Goal: Transaction & Acquisition: Book appointment/travel/reservation

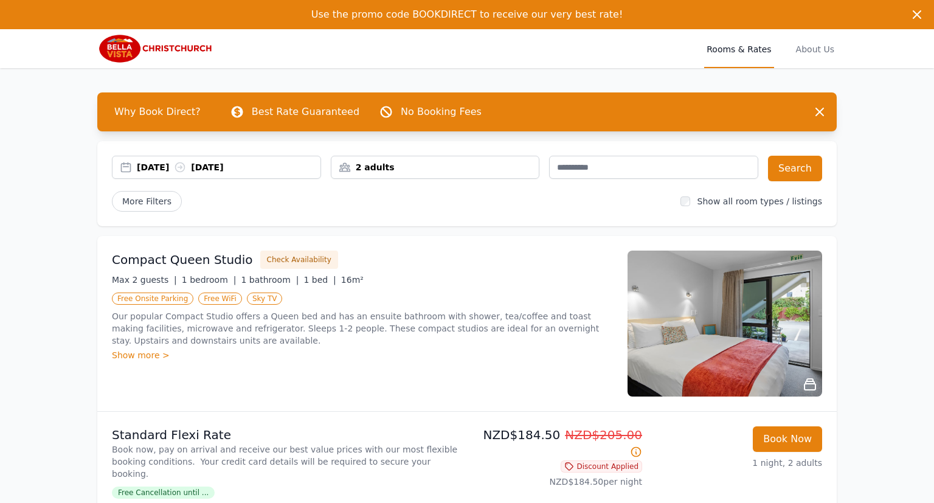
click at [164, 165] on div "[DATE] [DATE]" at bounding box center [229, 167] width 184 height 12
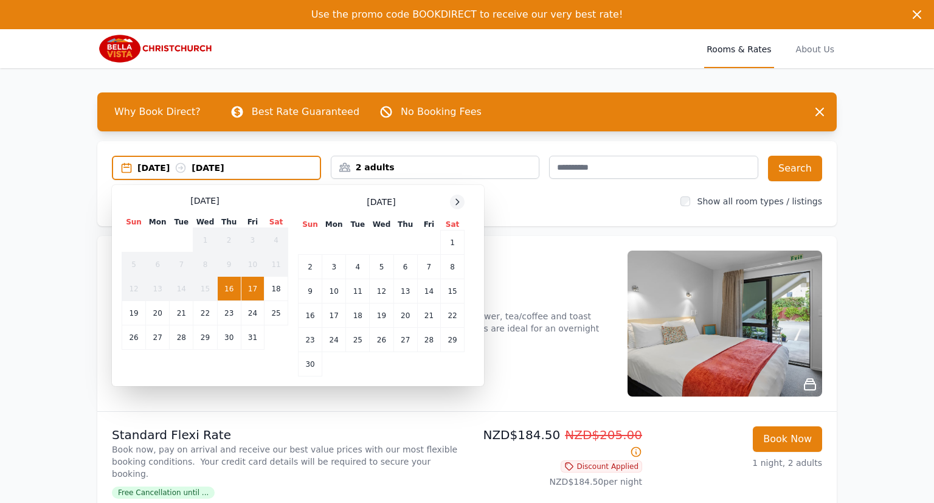
click at [460, 204] on icon at bounding box center [458, 202] width 10 height 10
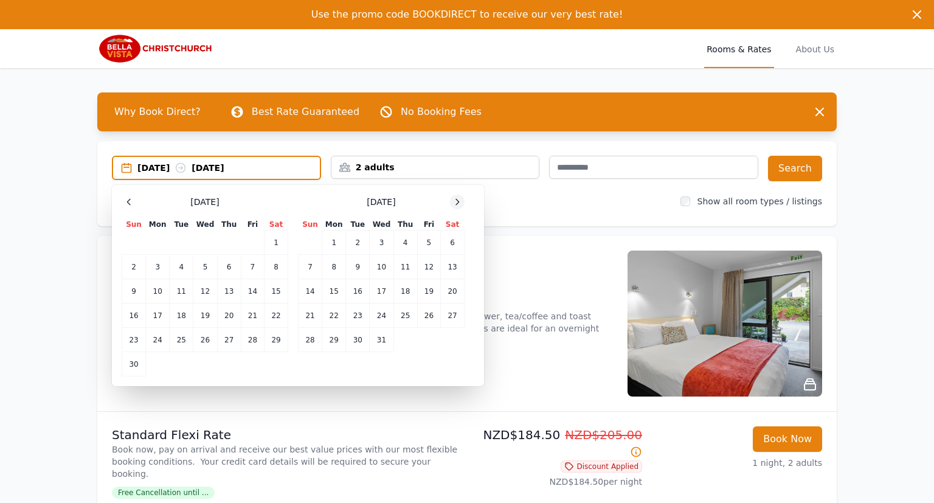
click at [460, 204] on icon at bounding box center [458, 202] width 10 height 10
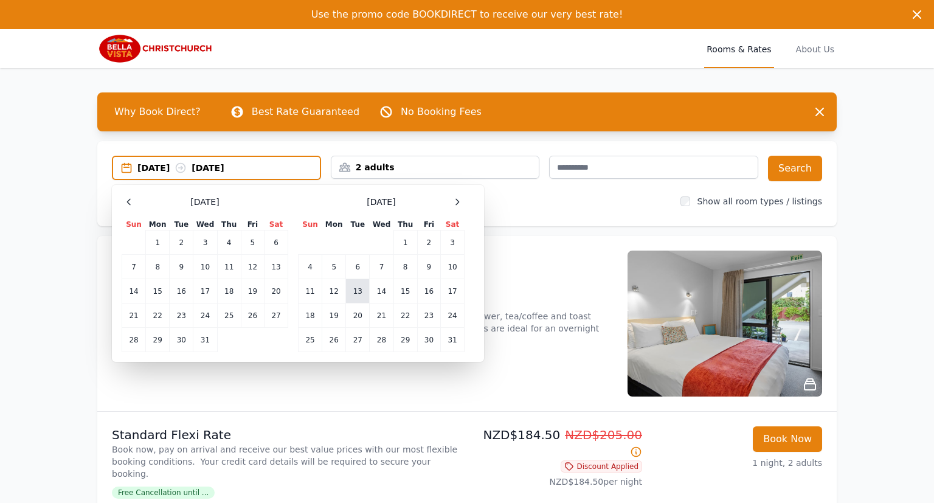
click at [361, 293] on td "13" at bounding box center [358, 291] width 24 height 24
click at [429, 292] on td "16" at bounding box center [428, 291] width 23 height 24
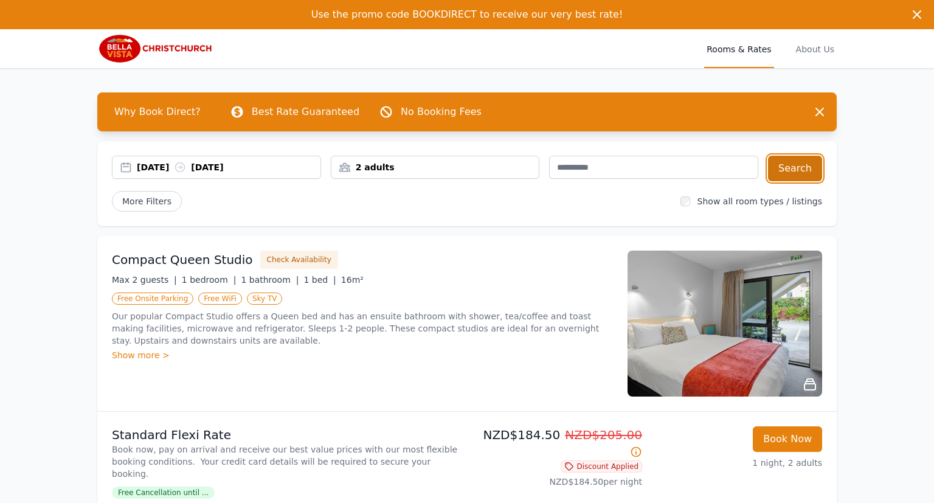
click at [805, 174] on button "Search" at bounding box center [795, 169] width 54 height 26
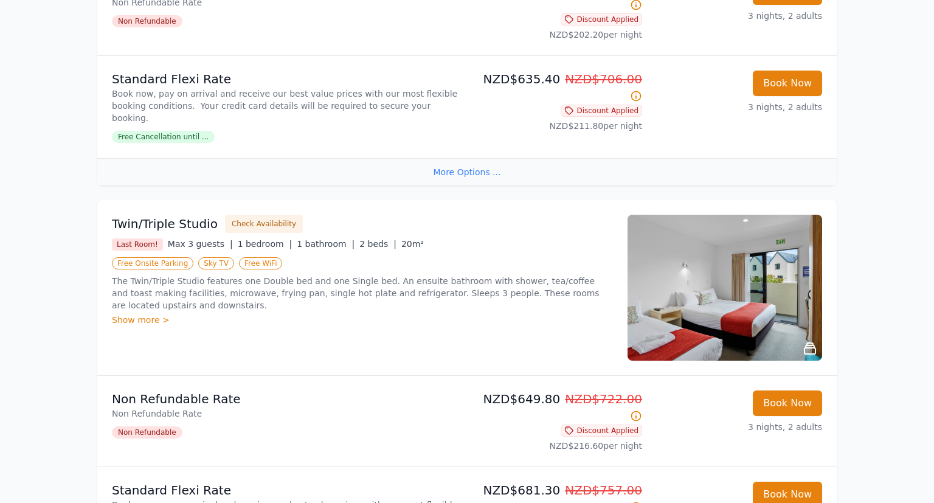
scroll to position [899, 0]
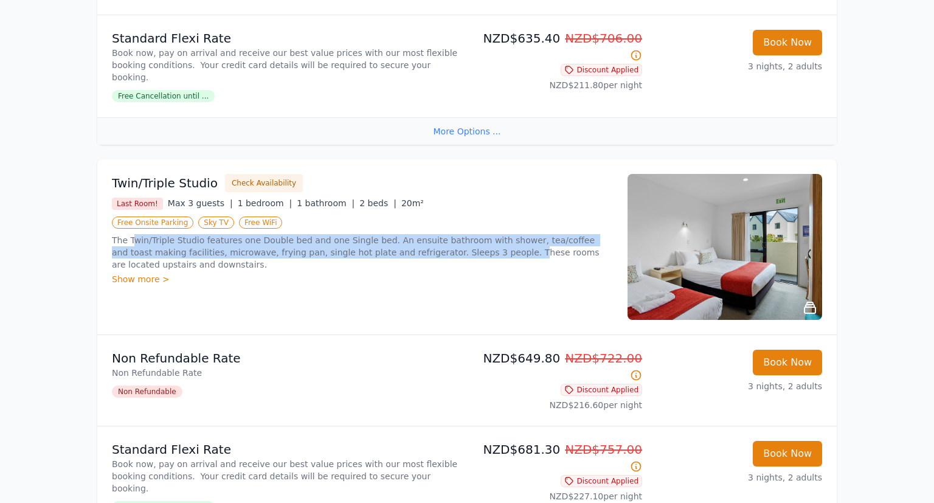
drag, startPoint x: 131, startPoint y: 189, endPoint x: 431, endPoint y: 209, distance: 300.5
click at [429, 234] on p "The Twin/Triple Studio features one Double bed and one Single bed. An ensuite b…" at bounding box center [362, 252] width 501 height 36
click at [436, 273] on div "Show more >" at bounding box center [362, 279] width 501 height 12
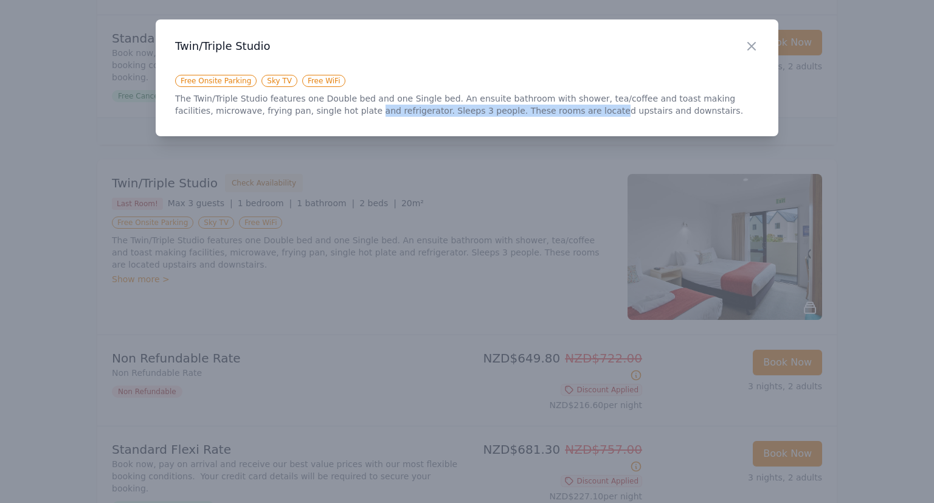
drag, startPoint x: 299, startPoint y: 111, endPoint x: 524, endPoint y: 111, distance: 224.4
click at [504, 111] on p "The Twin/Triple Studio features one Double bed and one Single bed. An ensuite b…" at bounding box center [467, 104] width 584 height 24
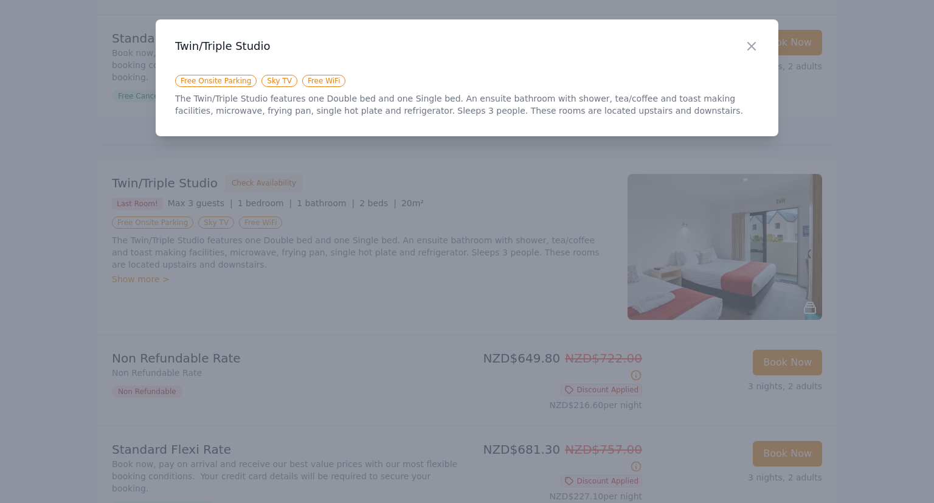
click at [536, 111] on p "The Twin/Triple Studio features one Double bed and one Single bed. An ensuite b…" at bounding box center [467, 104] width 584 height 24
click at [755, 44] on icon "button" at bounding box center [752, 46] width 15 height 15
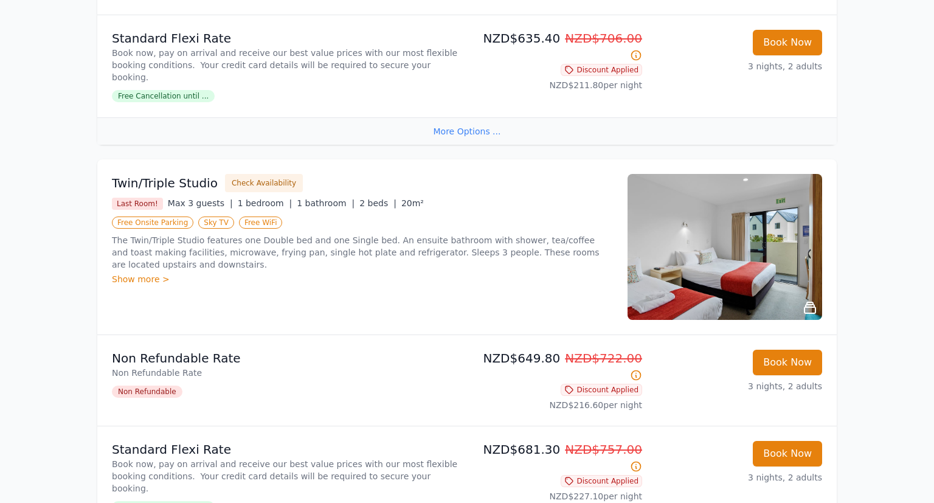
click at [157, 273] on div "Show more >" at bounding box center [362, 279] width 501 height 12
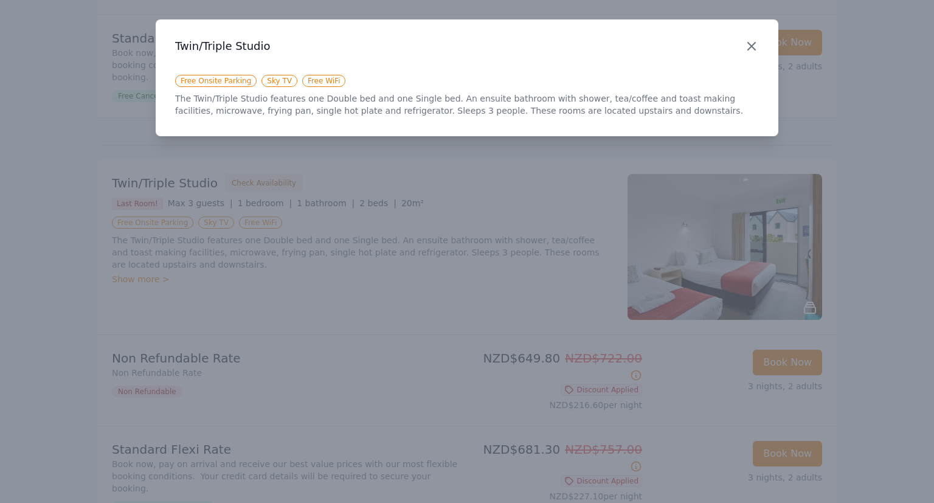
click at [753, 47] on icon "button" at bounding box center [751, 46] width 7 height 7
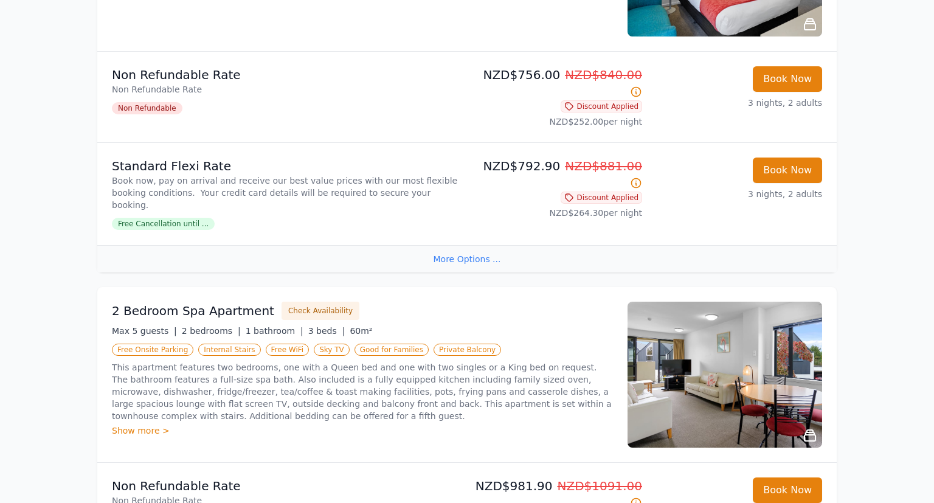
scroll to position [1670, 0]
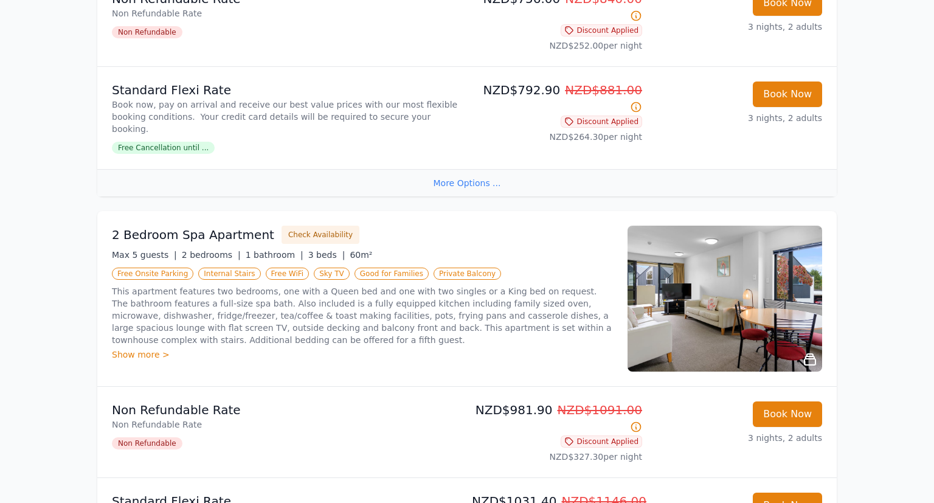
click at [152, 349] on div "Show more >" at bounding box center [362, 355] width 501 height 12
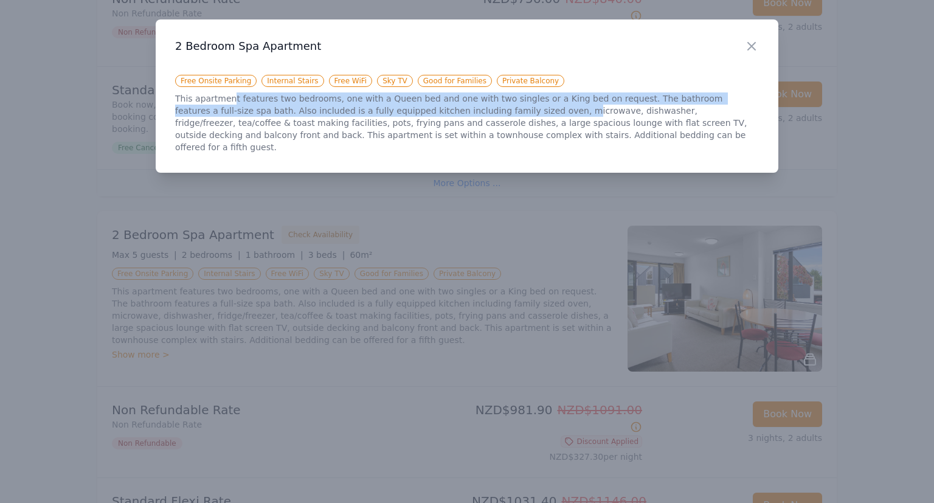
drag, startPoint x: 228, startPoint y: 99, endPoint x: 492, endPoint y: 111, distance: 264.3
click at [478, 108] on p "This apartment features two bedrooms, one with a Queen bed and one with two sin…" at bounding box center [467, 122] width 584 height 61
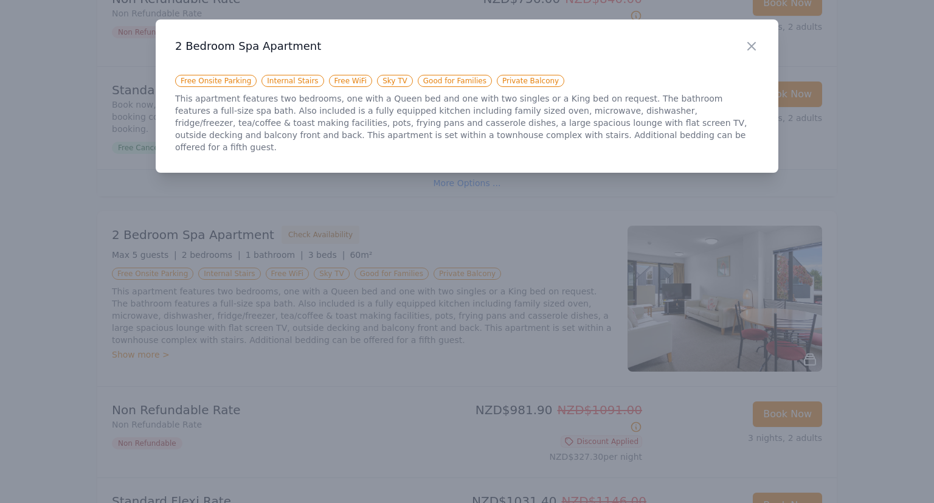
click at [496, 112] on p "This apartment features two bedrooms, one with a Queen bed and one with two sin…" at bounding box center [467, 122] width 584 height 61
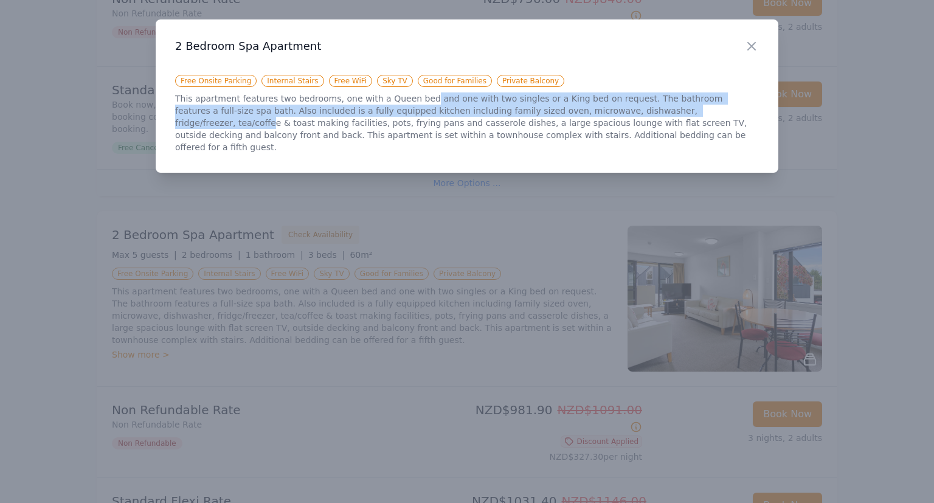
drag, startPoint x: 409, startPoint y: 95, endPoint x: 658, endPoint y: 116, distance: 249.6
click at [638, 114] on p "This apartment features two bedrooms, one with a Queen bed and one with two sin…" at bounding box center [467, 122] width 584 height 61
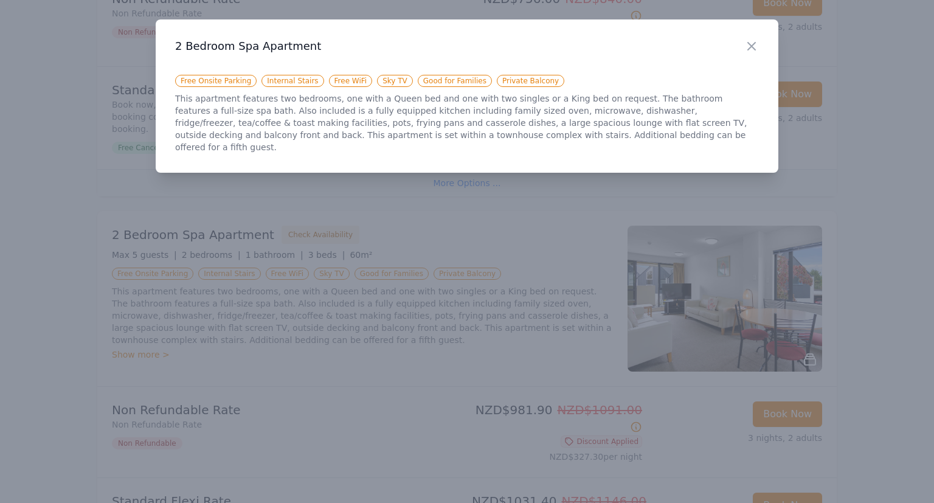
click at [658, 116] on p "This apartment features two bedrooms, one with a Queen bed and one with two sin…" at bounding box center [467, 122] width 584 height 61
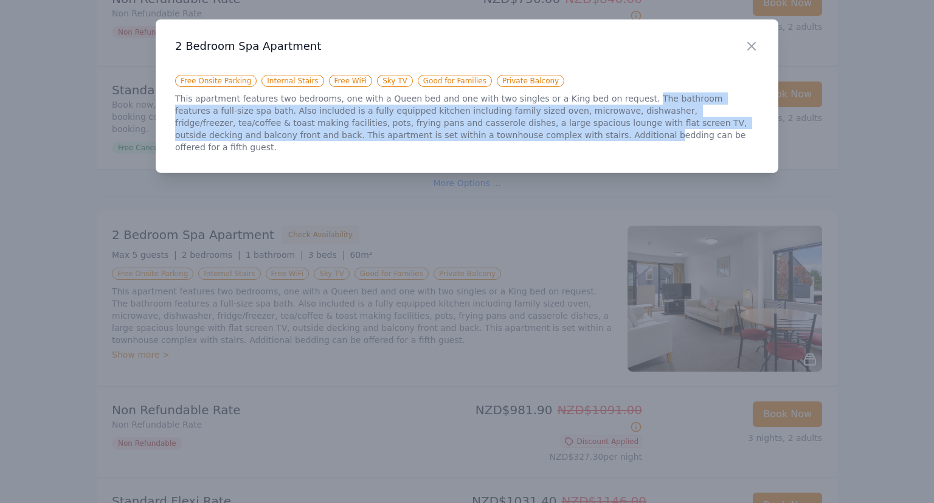
drag, startPoint x: 606, startPoint y: 97, endPoint x: 341, endPoint y: 129, distance: 266.5
click at [341, 129] on p "This apartment features two bedrooms, one with a Queen bed and one with two sin…" at bounding box center [467, 122] width 584 height 61
click at [230, 122] on p "This apartment features two bedrooms, one with a Queen bed and one with two sin…" at bounding box center [467, 122] width 584 height 61
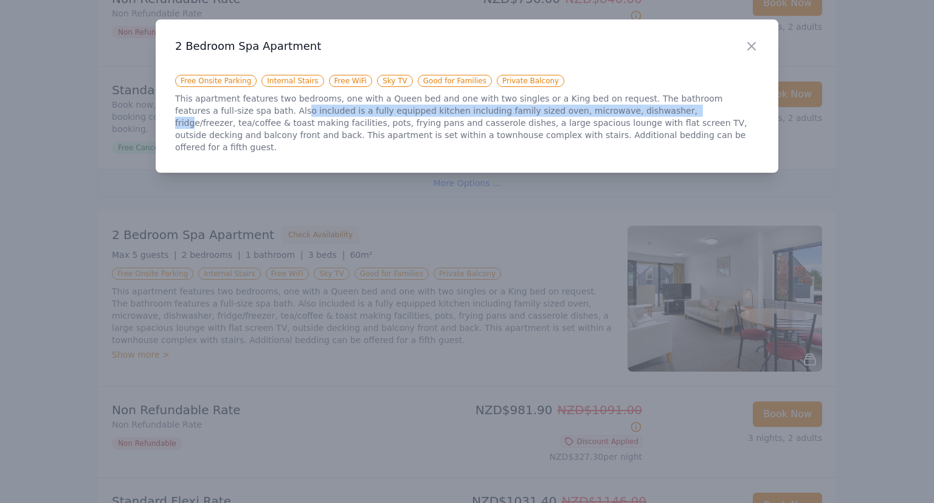
drag, startPoint x: 210, startPoint y: 111, endPoint x: 539, endPoint y: 125, distance: 328.8
click at [564, 113] on p "This apartment features two bedrooms, one with a Queen bed and one with two sin…" at bounding box center [467, 122] width 584 height 61
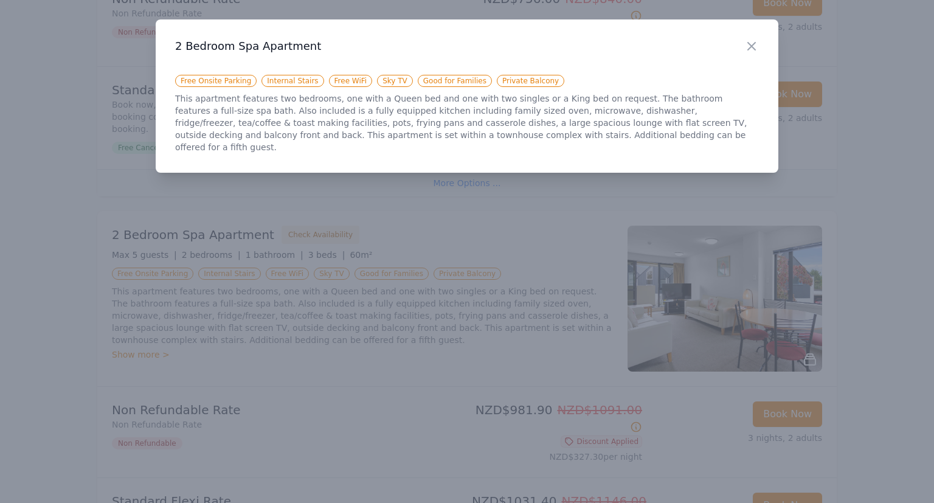
click at [502, 125] on p "This apartment features two bedrooms, one with a Queen bed and one with two sin…" at bounding box center [467, 122] width 584 height 61
drag, startPoint x: 461, startPoint y: 108, endPoint x: 670, endPoint y: 113, distance: 208.7
click at [670, 113] on p "This apartment features two bedrooms, one with a Queen bed and one with two sin…" at bounding box center [467, 122] width 584 height 61
click at [605, 120] on p "This apartment features two bedrooms, one with a Queen bed and one with two sin…" at bounding box center [467, 122] width 584 height 61
drag, startPoint x: 217, startPoint y: 123, endPoint x: 331, endPoint y: 122, distance: 114.4
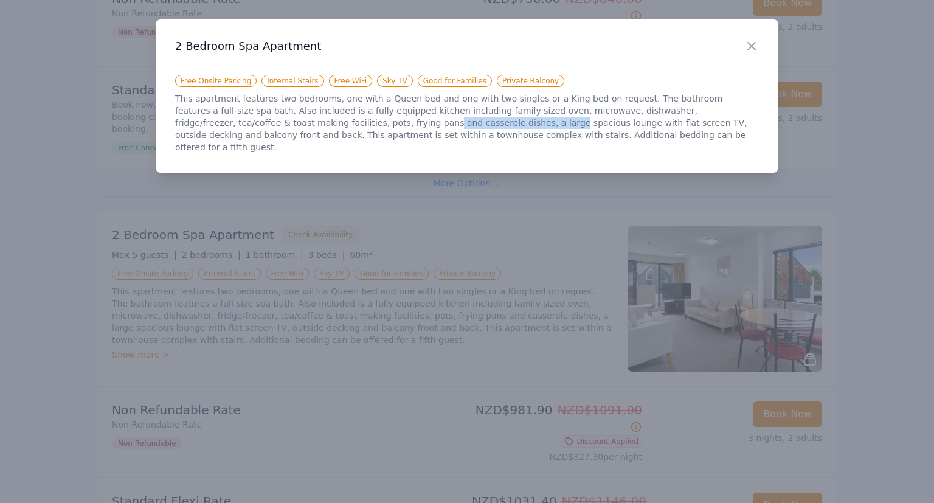
click at [326, 122] on p "This apartment features two bedrooms, one with a Queen bed and one with two sin…" at bounding box center [467, 122] width 584 height 61
click at [349, 122] on p "This apartment features two bedrooms, one with a Queen bed and one with two sin…" at bounding box center [467, 122] width 584 height 61
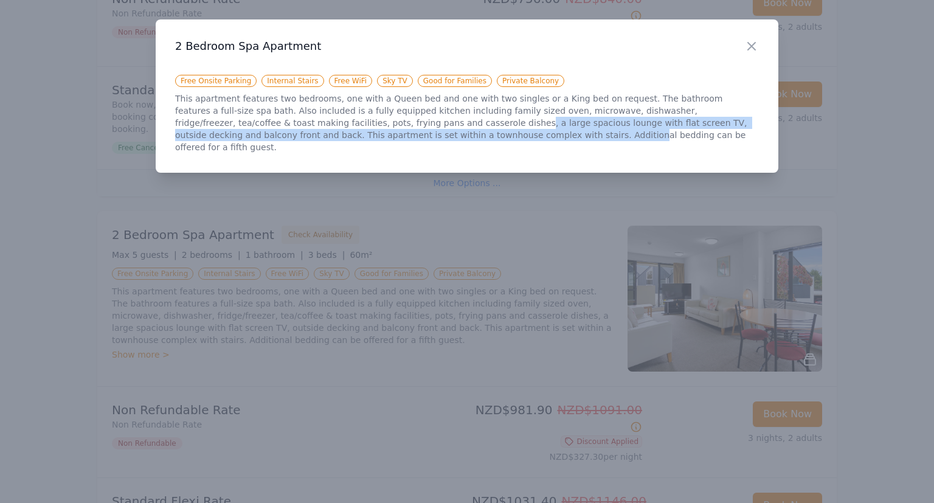
drag, startPoint x: 296, startPoint y: 125, endPoint x: 335, endPoint y: 134, distance: 40.1
click at [329, 134] on p "This apartment features two bedrooms, one with a Queen bed and one with two sin…" at bounding box center [467, 122] width 584 height 61
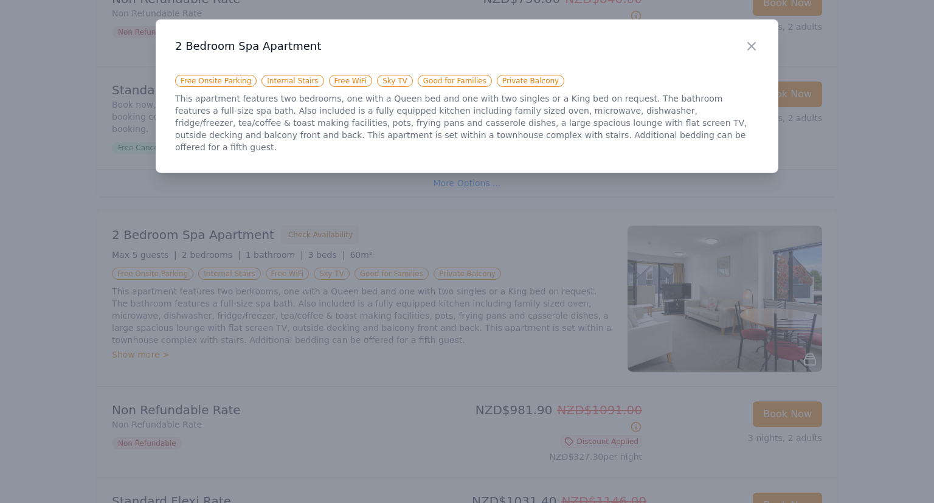
click at [337, 134] on p "This apartment features two bedrooms, one with a Queen bed and one with two sin…" at bounding box center [467, 122] width 584 height 61
drag, startPoint x: 297, startPoint y: 135, endPoint x: 502, endPoint y: 137, distance: 205.6
click at [495, 137] on p "This apartment features two bedrooms, one with a Queen bed and one with two sin…" at bounding box center [467, 122] width 584 height 61
click at [502, 137] on p "This apartment features two bedrooms, one with a Queen bed and one with two sin…" at bounding box center [467, 122] width 584 height 61
click at [474, 135] on p "This apartment features two bedrooms, one with a Queen bed and one with two sin…" at bounding box center [467, 122] width 584 height 61
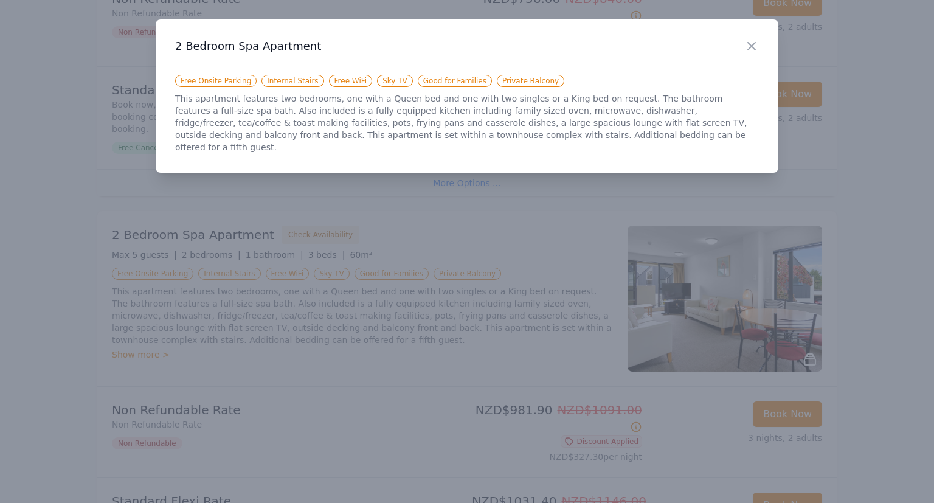
click at [541, 129] on p "This apartment features two bedrooms, one with a Queen bed and one with two sin…" at bounding box center [467, 122] width 584 height 61
click at [753, 45] on icon "button" at bounding box center [751, 46] width 7 height 7
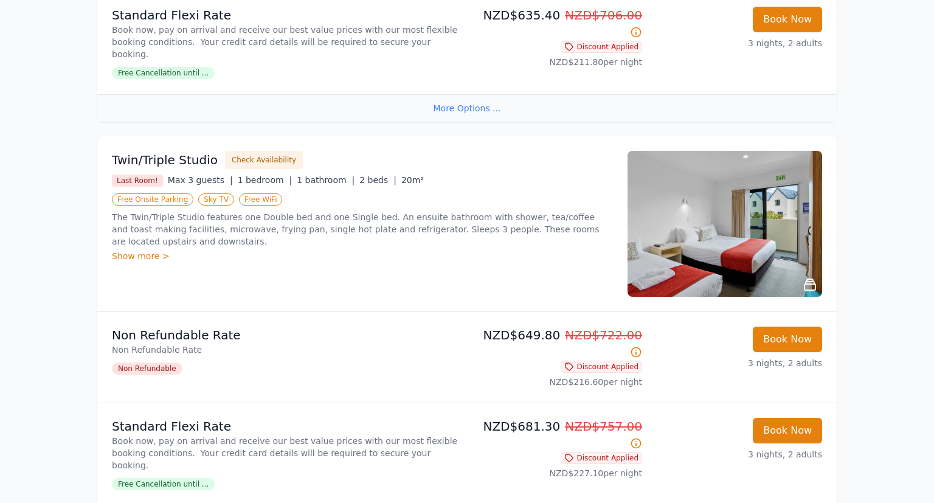
scroll to position [901, 0]
